Goal: Use online tool/utility

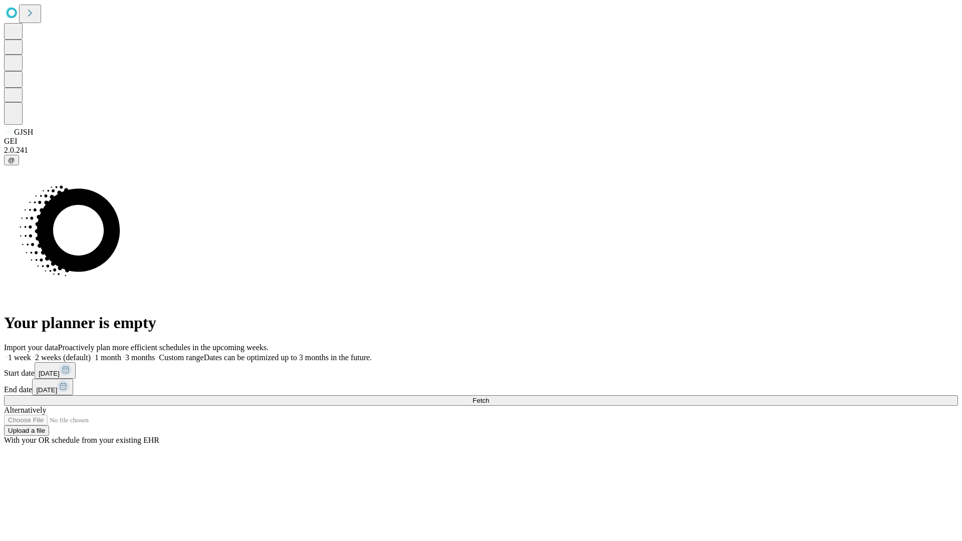
click at [489, 397] on span "Fetch" at bounding box center [480, 401] width 17 height 8
